Goal: Transaction & Acquisition: Purchase product/service

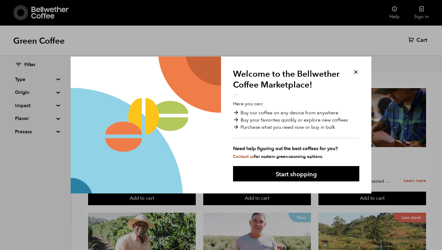
click at [356, 73] on button at bounding box center [355, 72] width 7 height 7
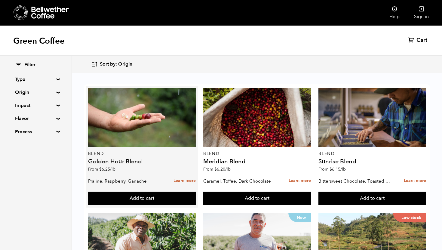
scroll to position [119, 0]
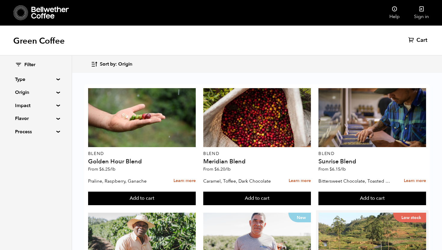
click at [109, 64] on span "Sort by: Origin" at bounding box center [116, 64] width 32 height 7
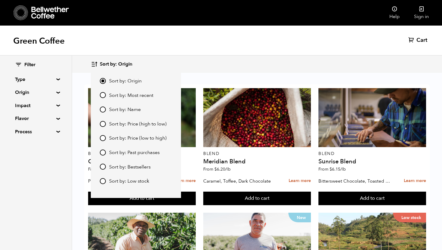
click at [103, 137] on input "Sort by: Price (low to high)" at bounding box center [103, 138] width 6 height 6
radio input "true"
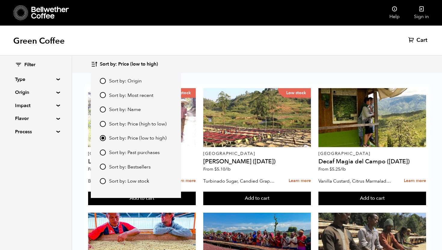
click at [291, 33] on div "Green Coffee Cart (0)" at bounding box center [221, 41] width 442 height 30
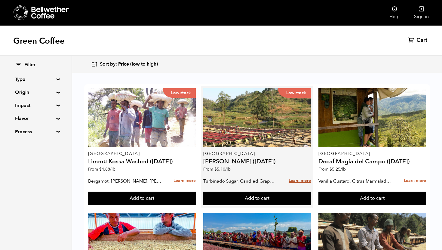
click at [298, 178] on link "Learn more" at bounding box center [299, 180] width 22 height 13
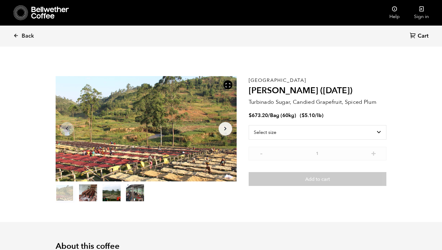
scroll to position [261, 320]
click at [140, 191] on button "item 3" at bounding box center [135, 193] width 18 height 17
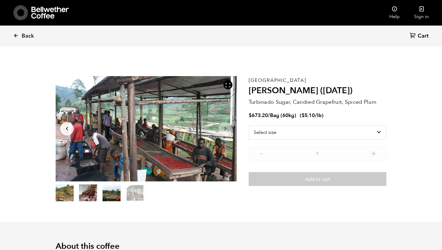
click at [111, 190] on button "item 2" at bounding box center [111, 193] width 18 height 17
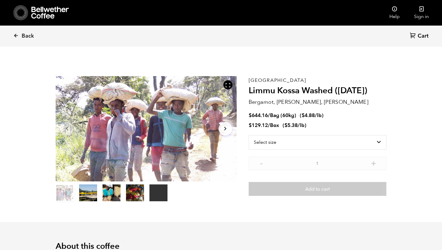
scroll to position [261, 320]
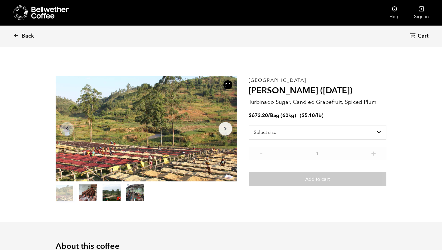
scroll to position [261, 320]
click at [321, 130] on select "Select size Bag (60kg) (132 lbs)" at bounding box center [318, 132] width 138 height 14
drag, startPoint x: 250, startPoint y: 90, endPoint x: 316, endPoint y: 93, distance: 66.8
click at [316, 93] on h2 "Kayanza Gakenke (MAR 25)" at bounding box center [318, 91] width 138 height 10
copy h2 "Kayanza Gakenke"
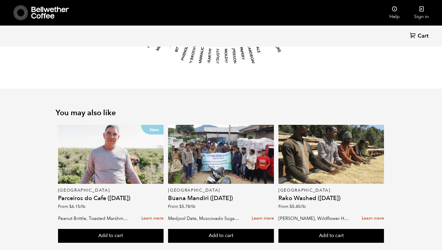
scroll to position [708, 0]
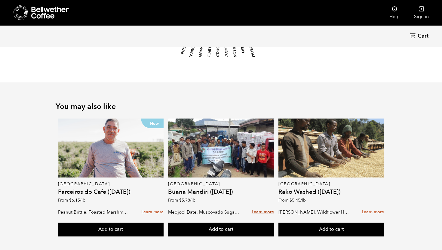
click at [263, 206] on link "Learn more" at bounding box center [263, 212] width 22 height 13
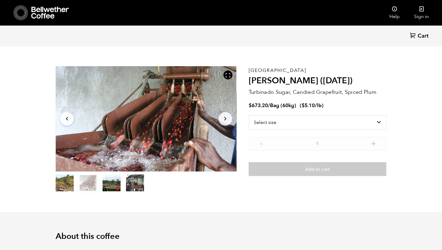
scroll to position [0, 0]
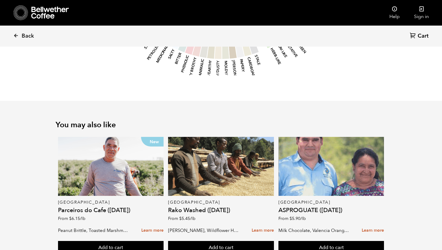
scroll to position [726, 0]
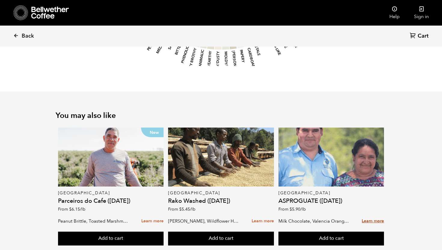
click at [373, 215] on link "Learn more" at bounding box center [373, 221] width 22 height 13
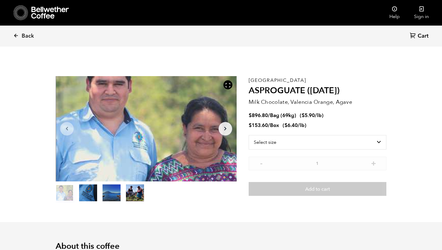
scroll to position [261, 320]
